Goal: Task Accomplishment & Management: Use online tool/utility

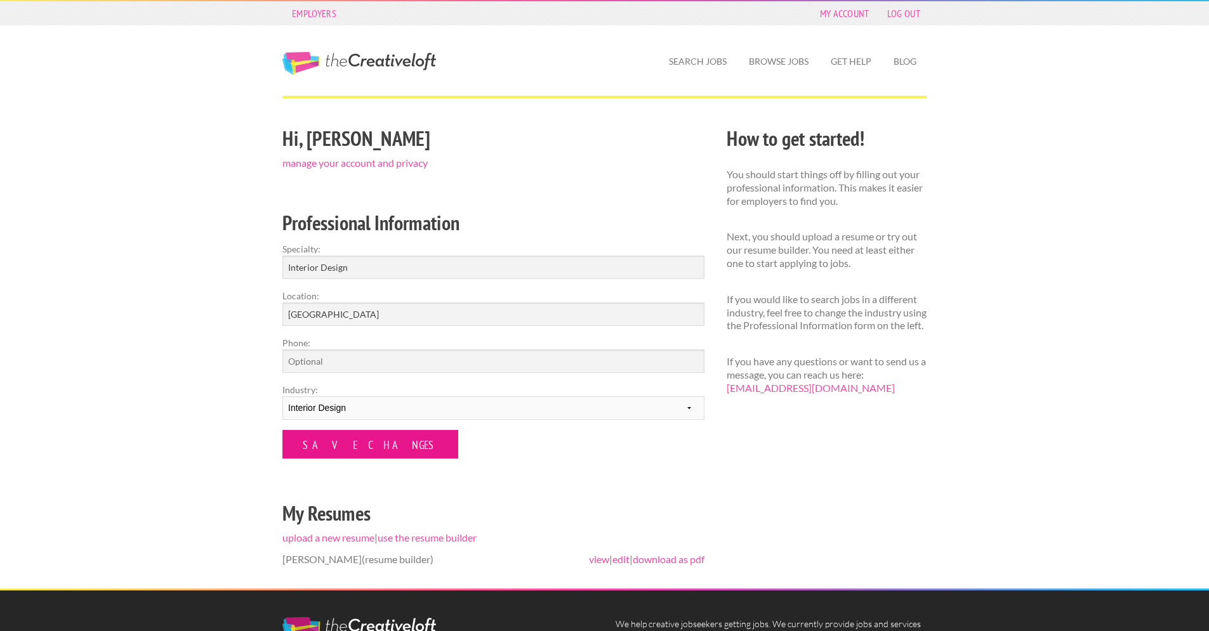
click at [364, 457] on input "Save Changes" at bounding box center [370, 444] width 176 height 29
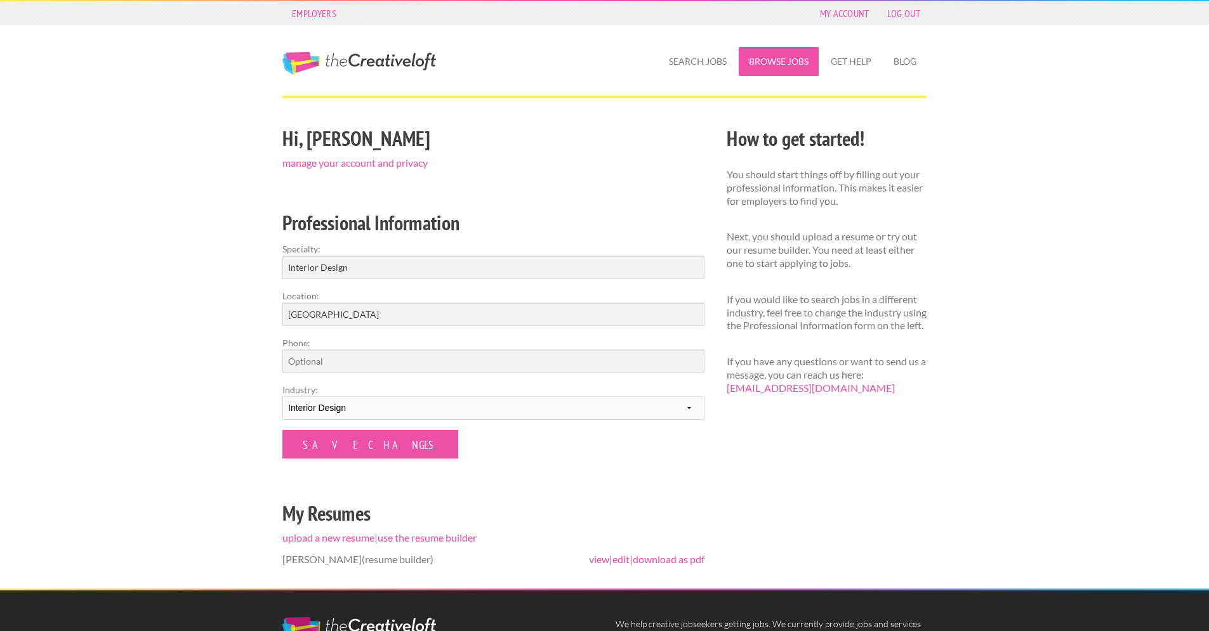
click at [771, 55] on link "Browse Jobs" at bounding box center [778, 61] width 80 height 29
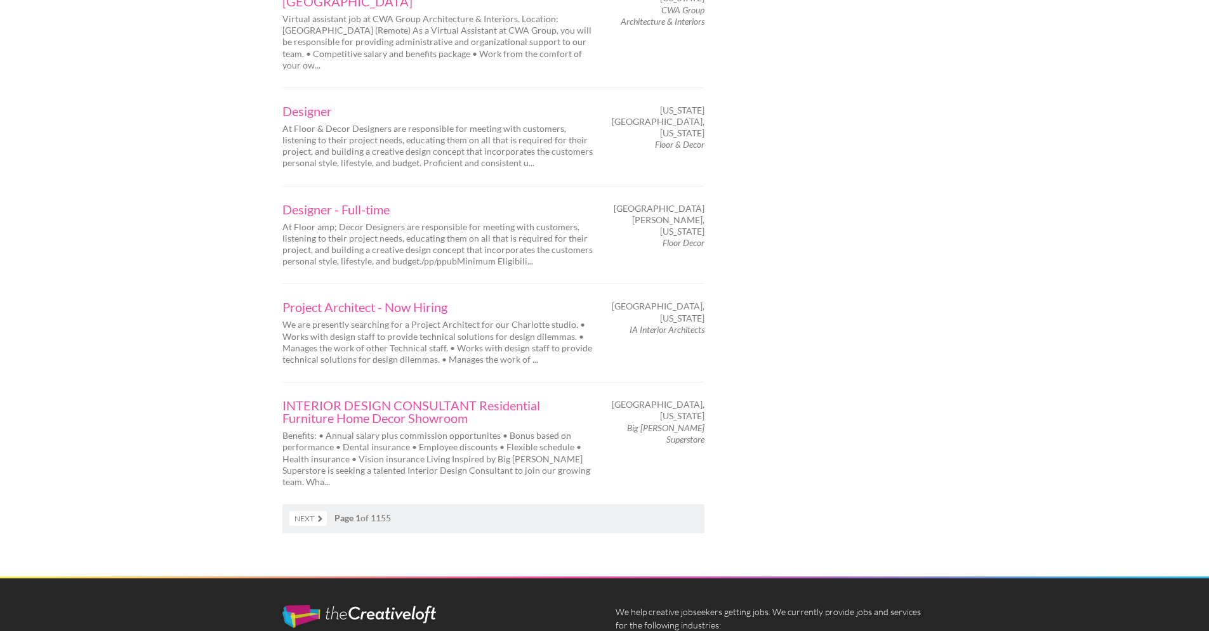
scroll to position [2012, 0]
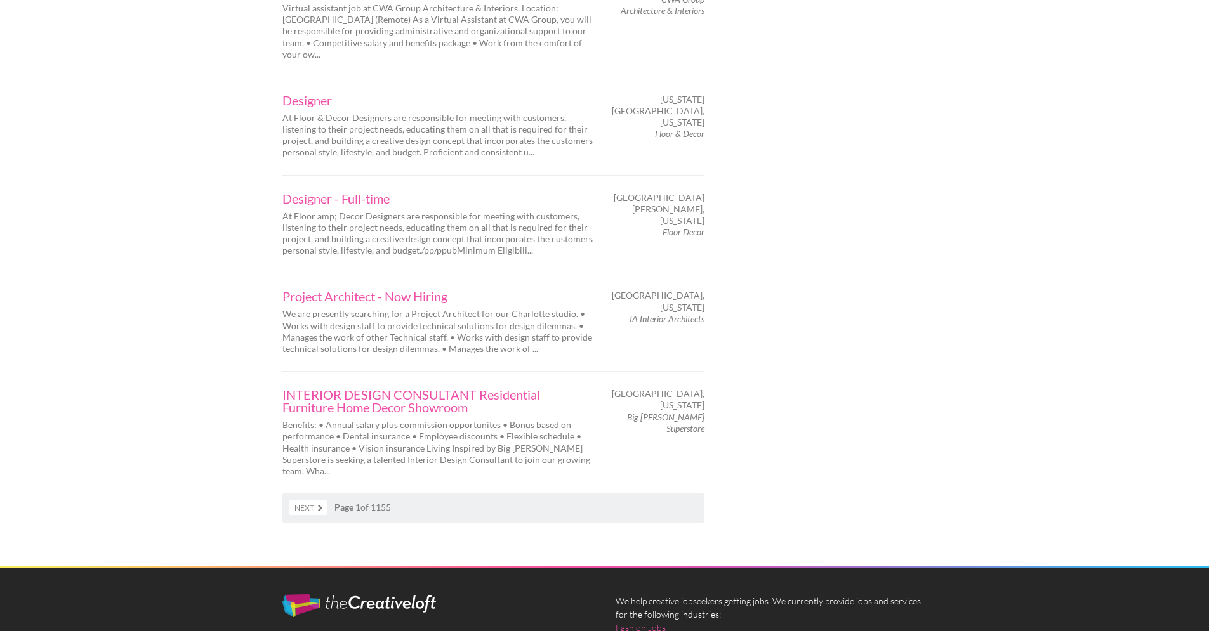
click at [315, 501] on link "Next" at bounding box center [307, 508] width 37 height 15
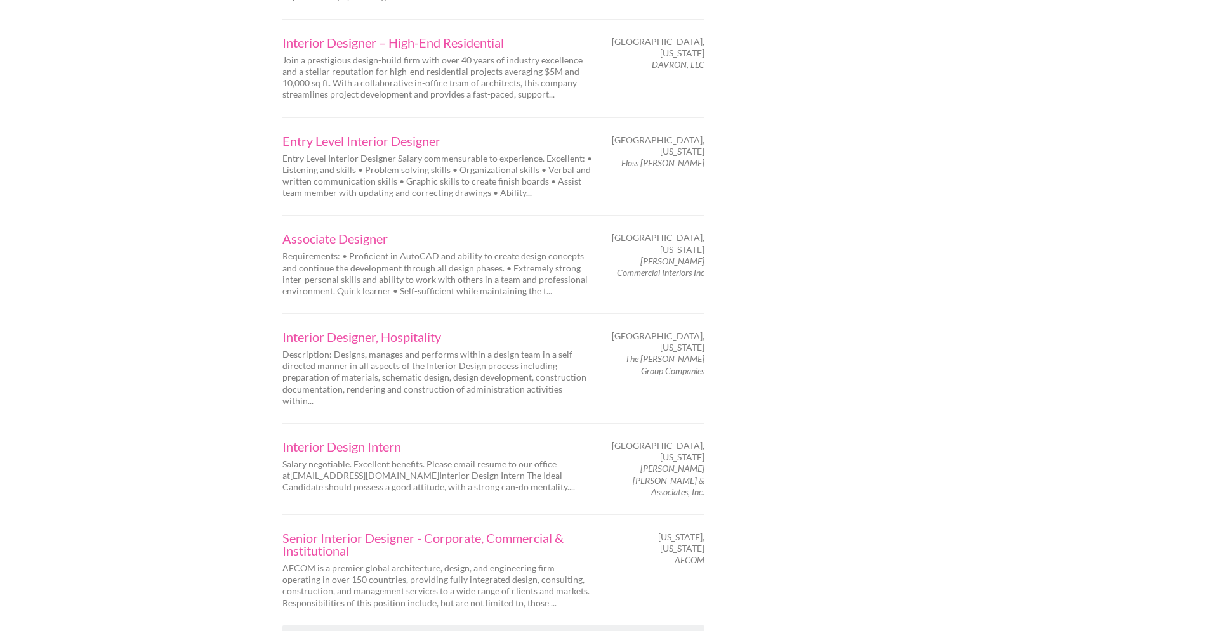
scroll to position [1792, 0]
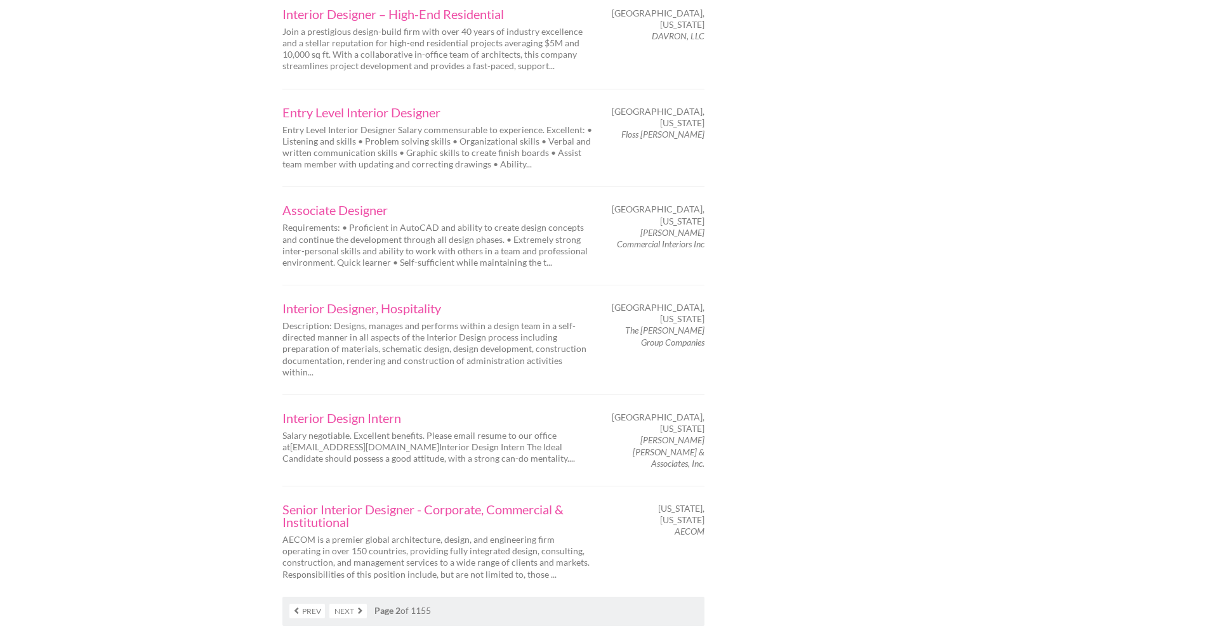
click at [352, 604] on link "Next" at bounding box center [347, 611] width 37 height 15
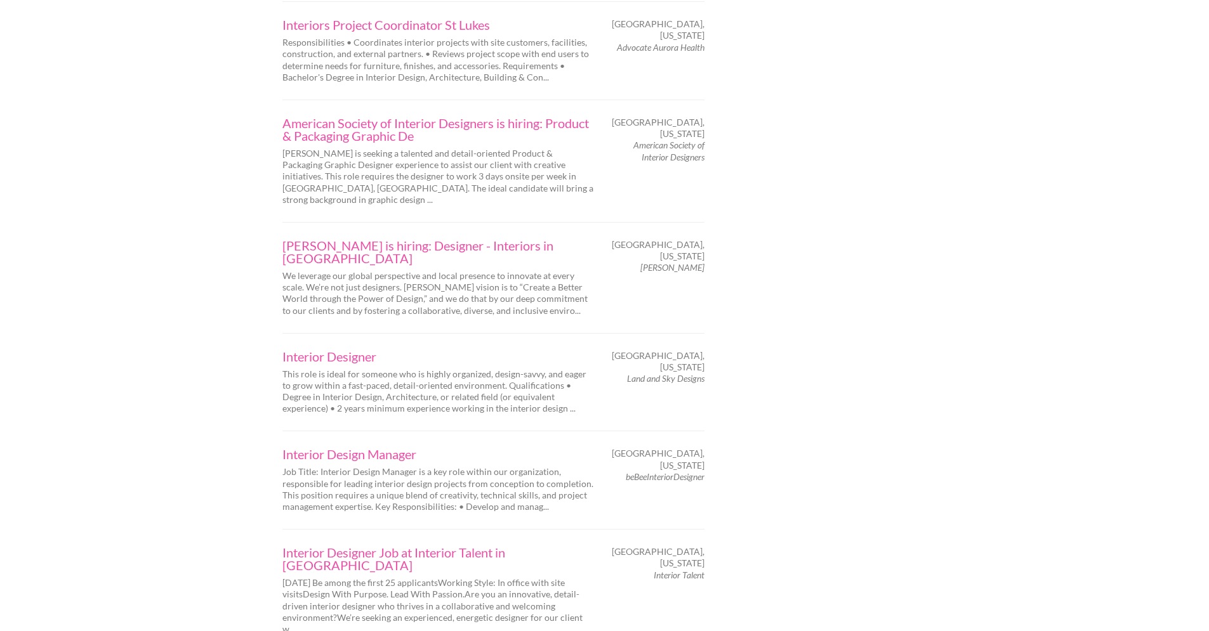
scroll to position [1805, 0]
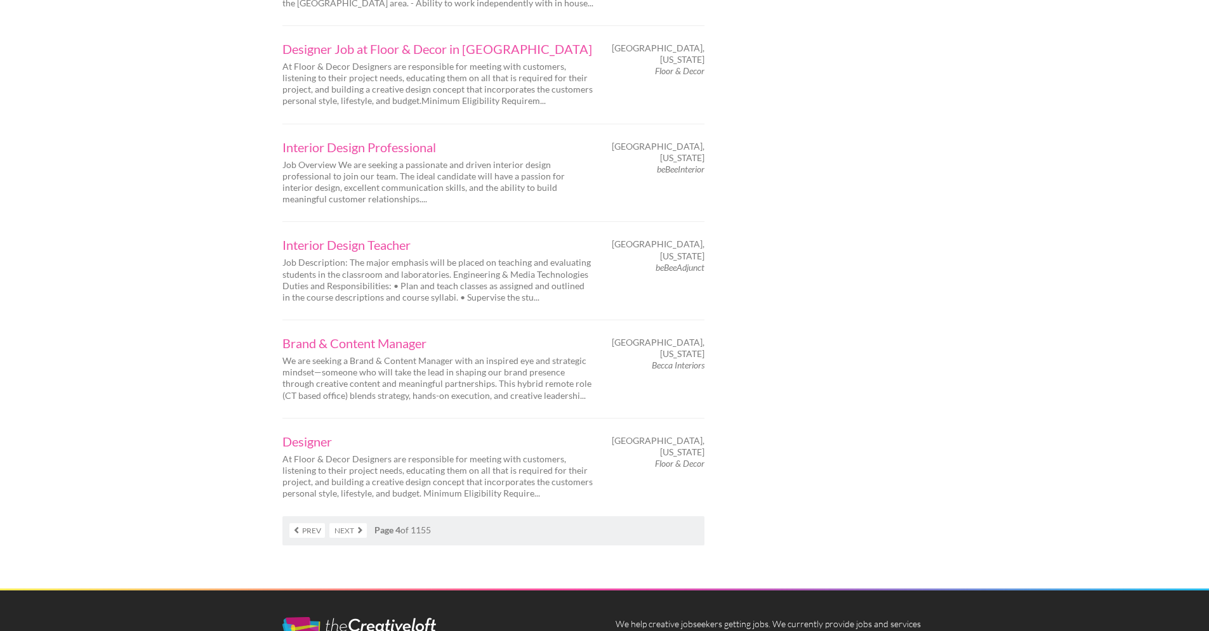
scroll to position [1818, 0]
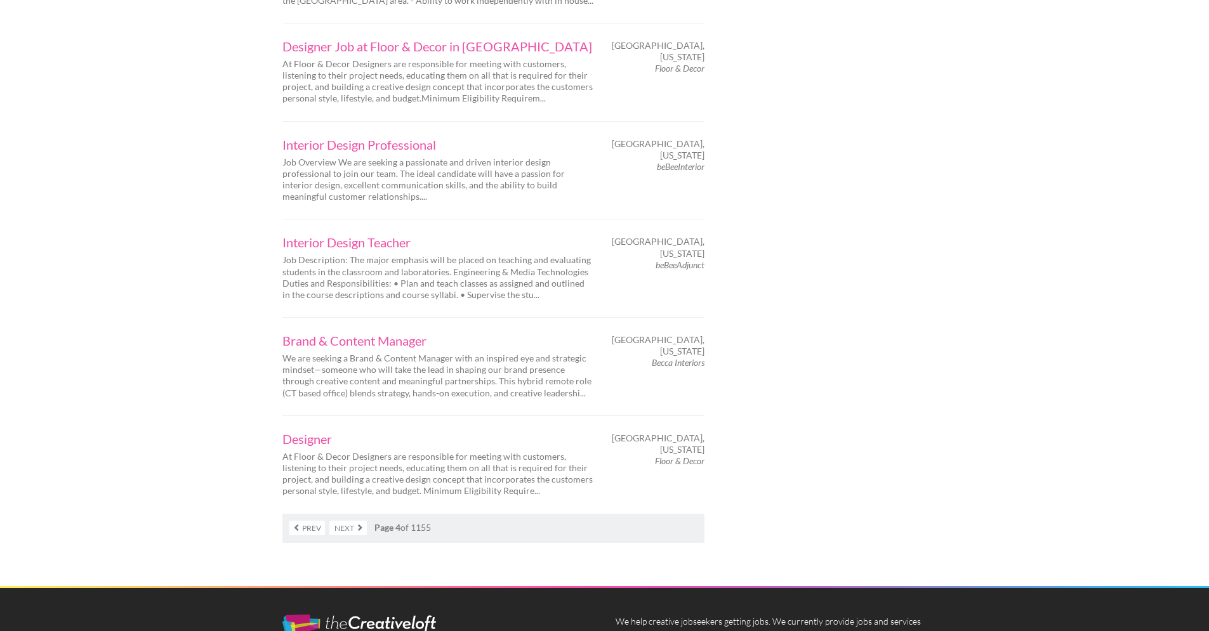
click at [357, 521] on link "Next" at bounding box center [347, 528] width 37 height 15
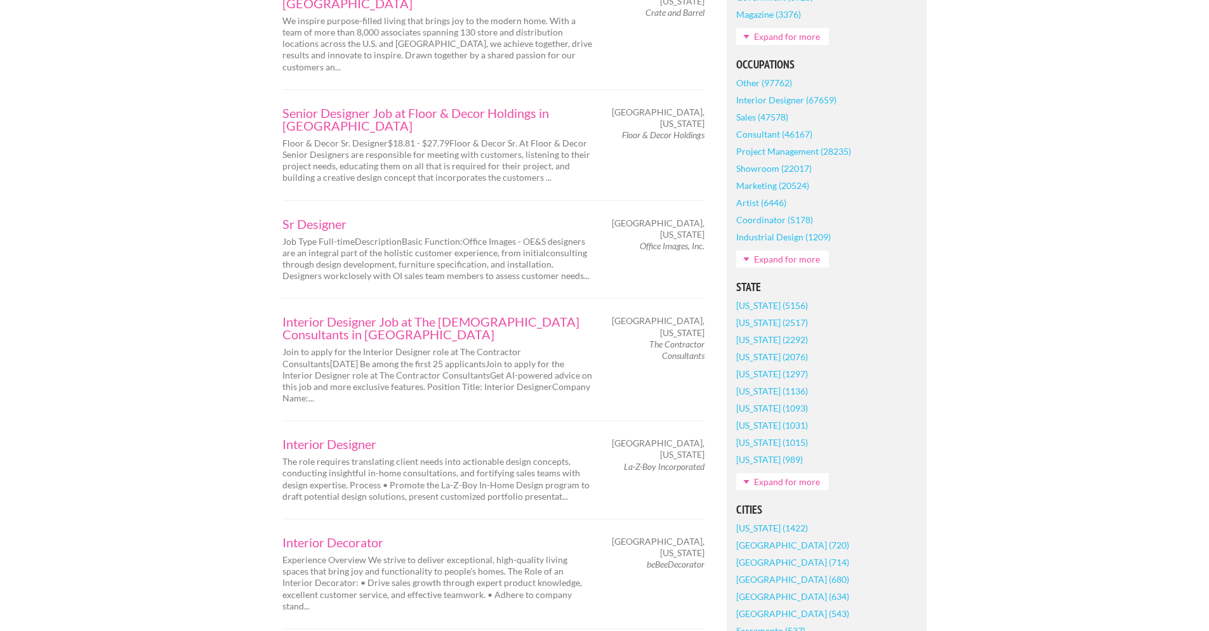
scroll to position [568, 0]
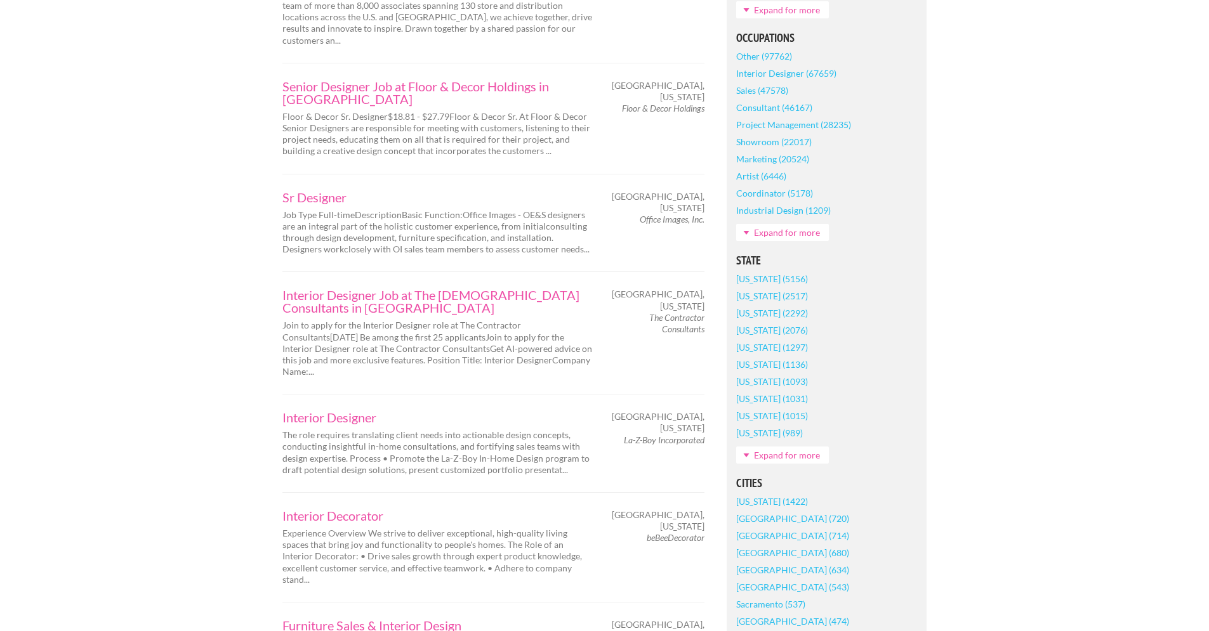
click at [752, 276] on link "[US_STATE] (5156)" at bounding box center [772, 278] width 72 height 17
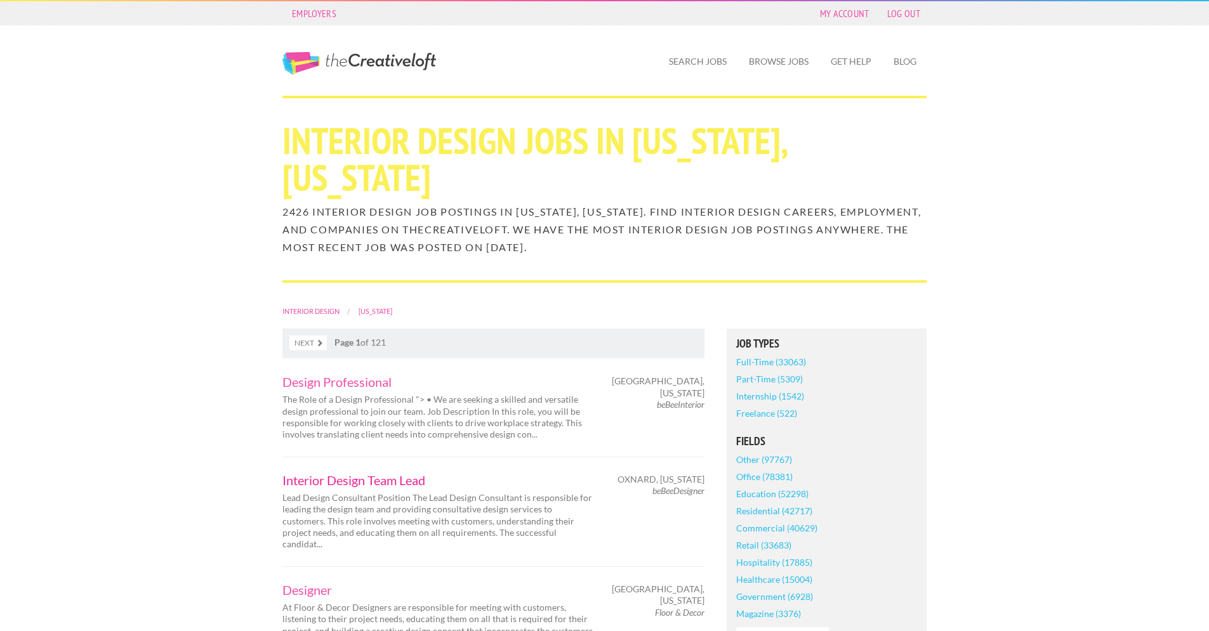
click at [388, 486] on link "Interior Design Team Lead" at bounding box center [437, 480] width 311 height 13
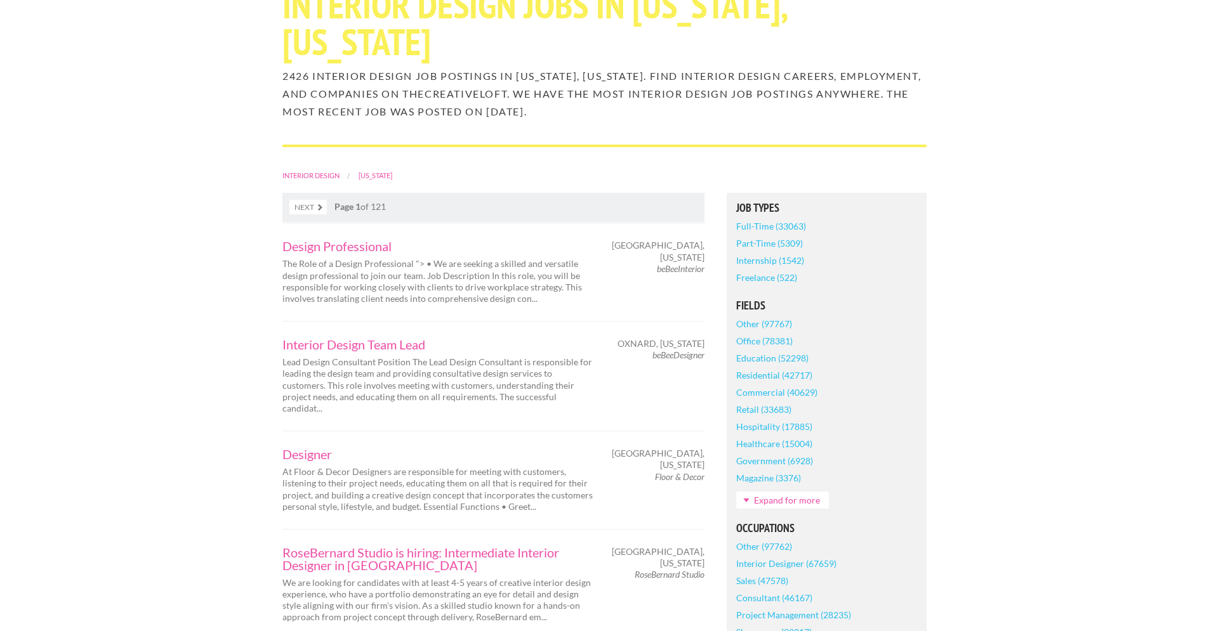
scroll to position [155, 0]
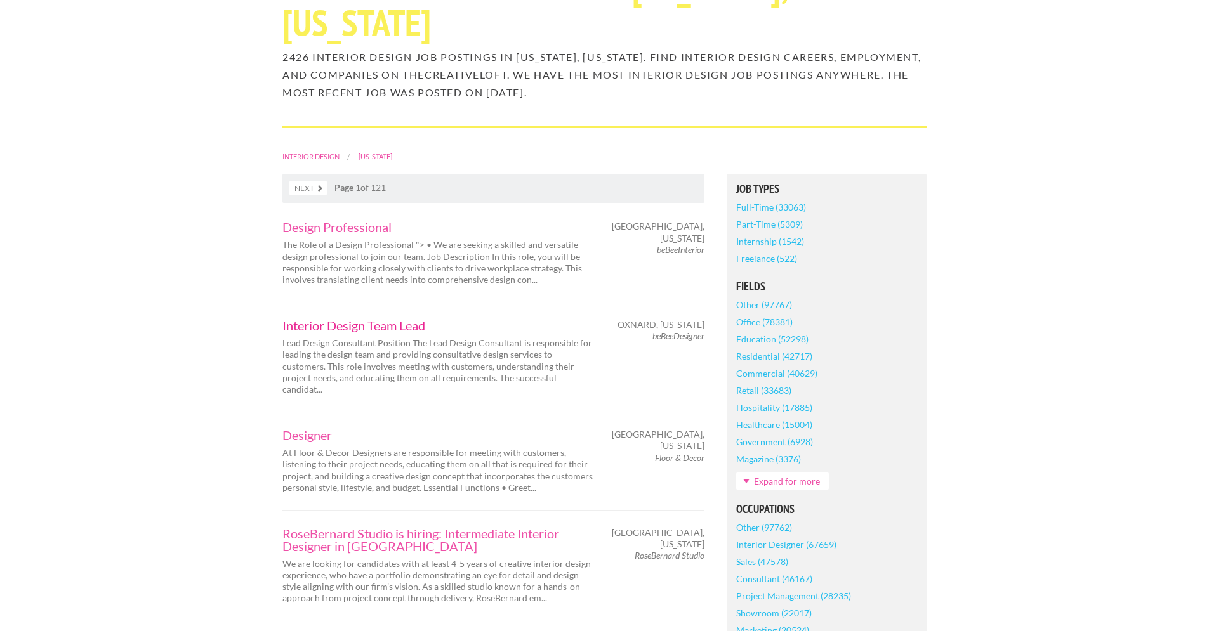
click at [361, 325] on link "Interior Design Team Lead" at bounding box center [437, 325] width 311 height 13
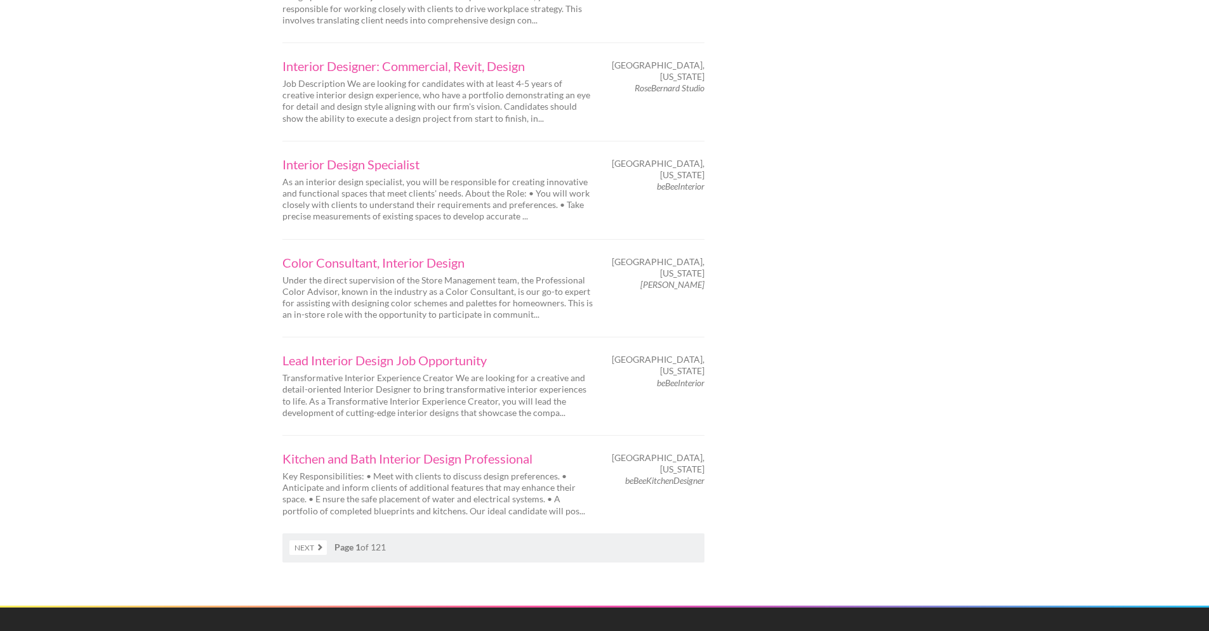
scroll to position [1900, 0]
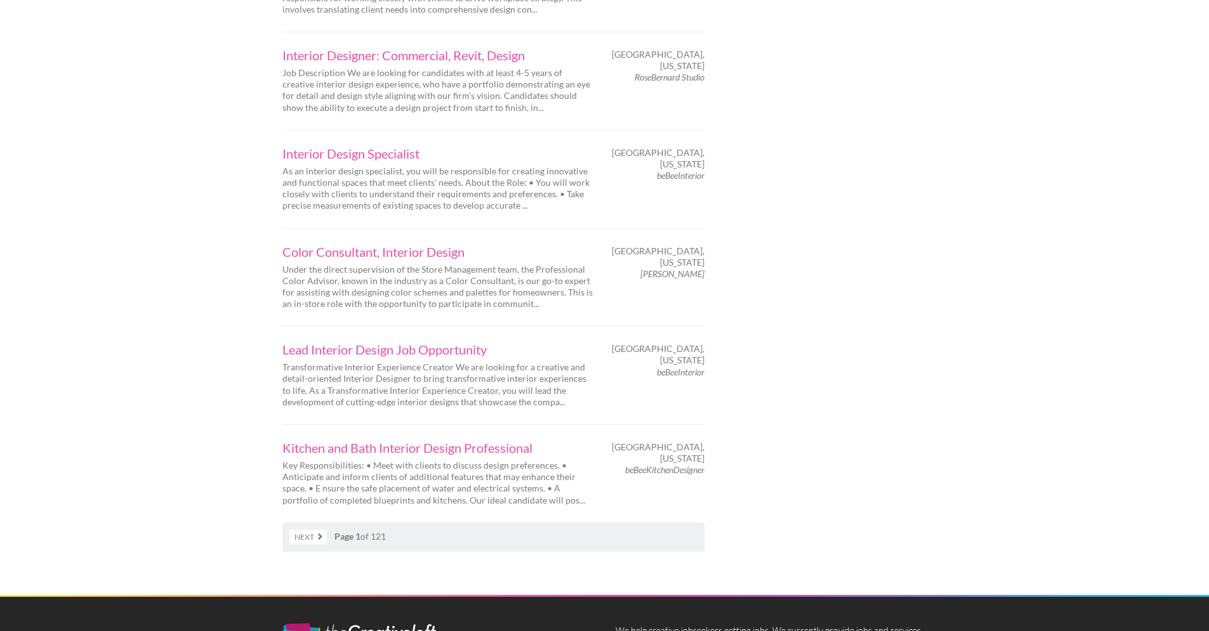
click at [318, 530] on link "Next" at bounding box center [307, 537] width 37 height 15
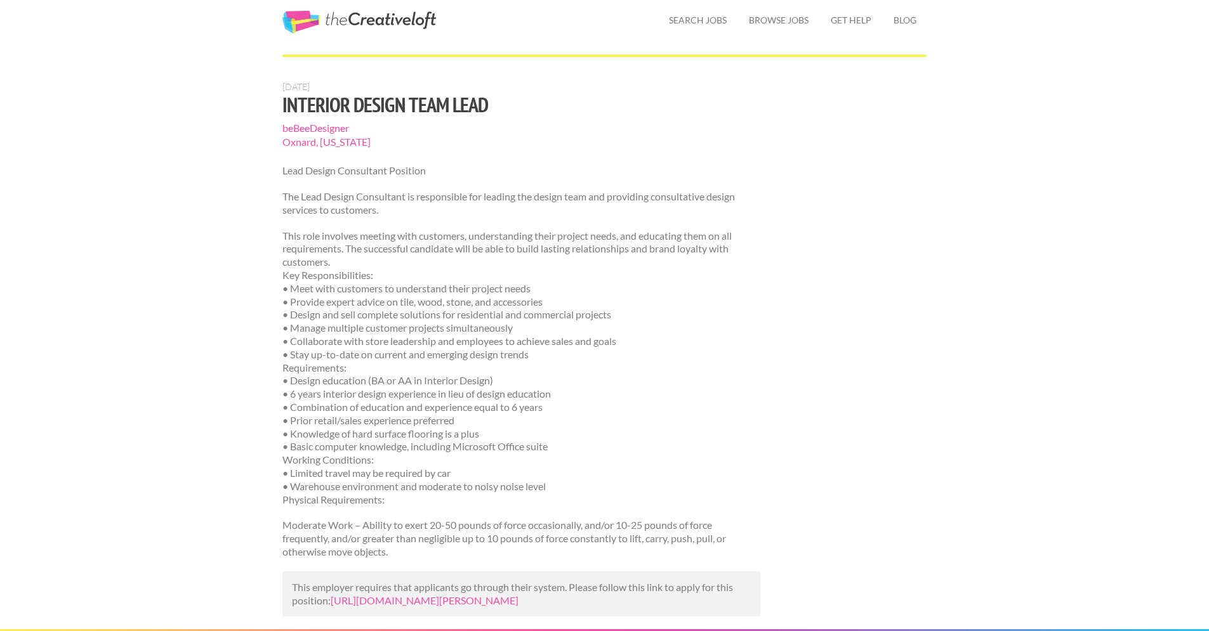
scroll to position [8, 0]
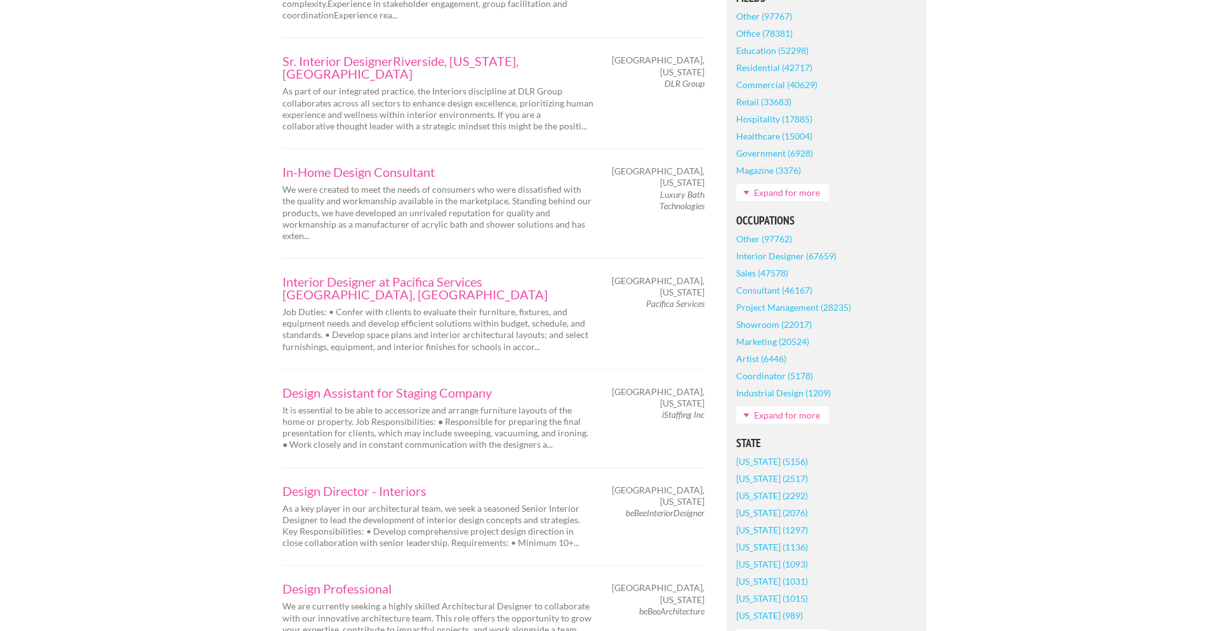
scroll to position [454, 0]
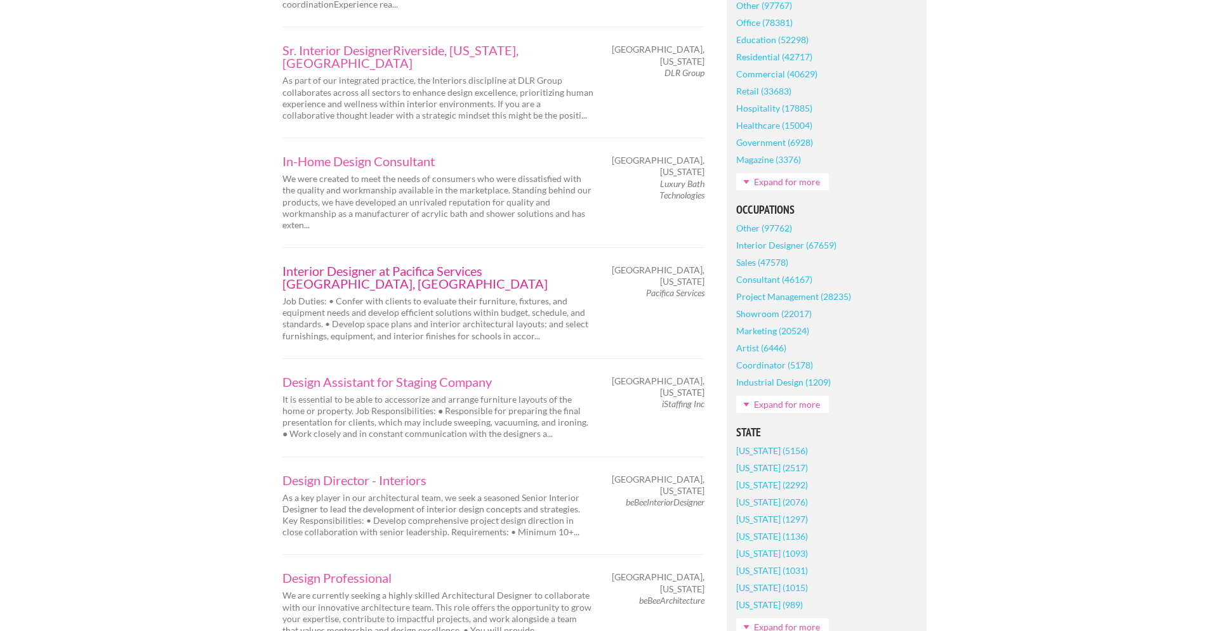
click at [515, 265] on link "Interior Designer at Pacifica Services [GEOGRAPHIC_DATA], [GEOGRAPHIC_DATA]" at bounding box center [437, 277] width 311 height 25
